Goal: Task Accomplishment & Management: Use online tool/utility

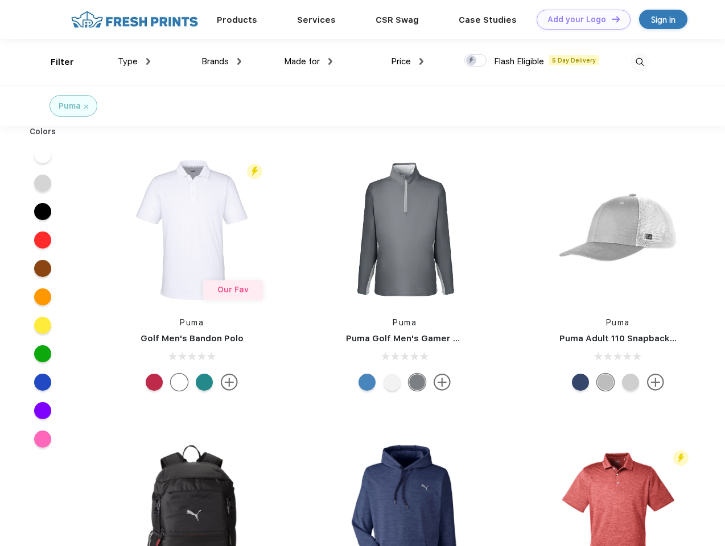
click at [579, 19] on link "Add your Logo Design Tool" at bounding box center [583, 20] width 94 height 20
click at [0, 0] on div "Design Tool" at bounding box center [0, 0] width 0 height 0
click at [610, 19] on link "Add your Logo Design Tool" at bounding box center [583, 20] width 94 height 20
click at [55, 62] on div "Filter" at bounding box center [62, 62] width 23 height 13
click at [134, 61] on span "Type" at bounding box center [128, 61] width 20 height 10
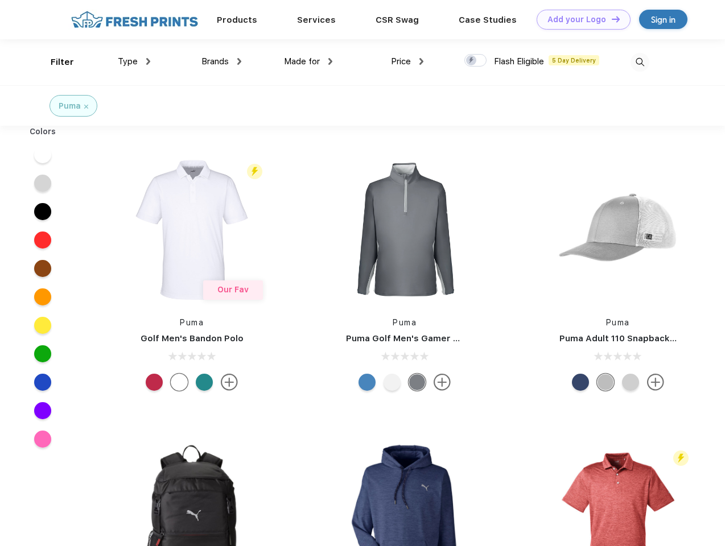
click at [221, 61] on span "Brands" at bounding box center [214, 61] width 27 height 10
click at [308, 61] on span "Made for" at bounding box center [302, 61] width 36 height 10
click at [407, 61] on span "Price" at bounding box center [401, 61] width 20 height 10
click at [475, 61] on div at bounding box center [475, 60] width 22 height 13
click at [472, 61] on input "checkbox" at bounding box center [467, 56] width 7 height 7
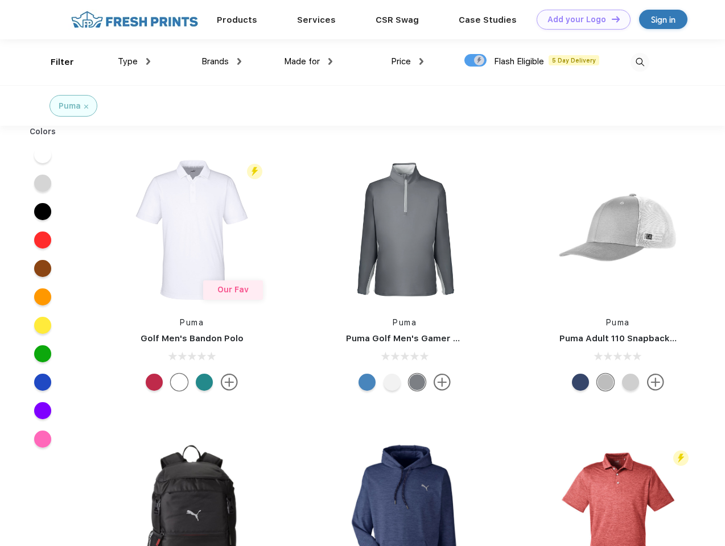
click at [639, 62] on img at bounding box center [639, 62] width 19 height 19
